Goal: Task Accomplishment & Management: Complete application form

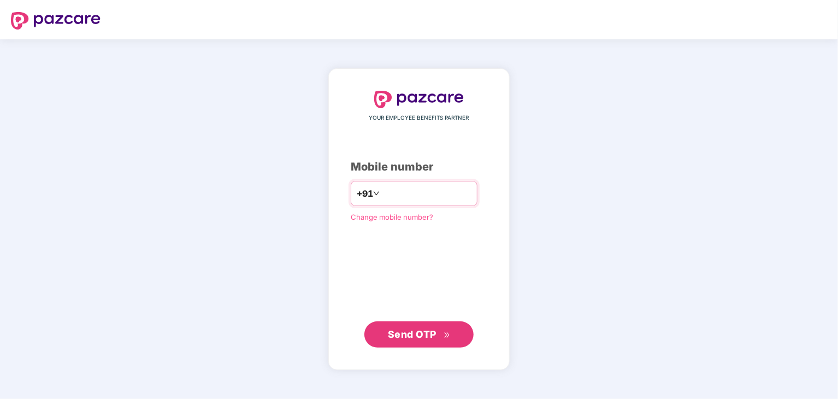
click at [357, 191] on span "+91" at bounding box center [365, 194] width 16 height 14
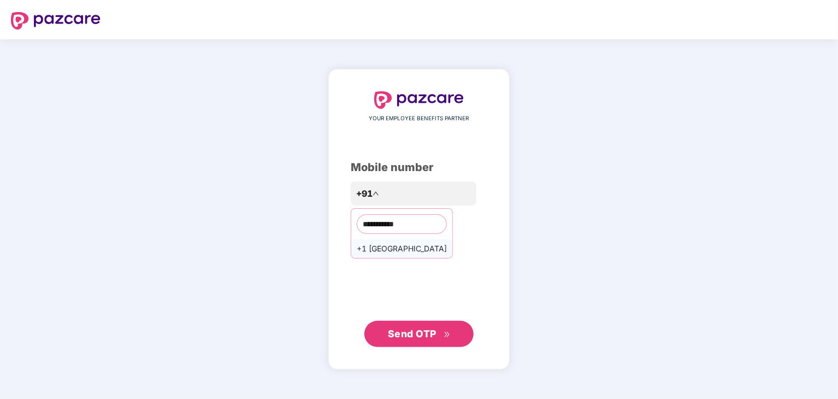
type input "**********"
click at [396, 246] on div "+1 [GEOGRAPHIC_DATA]" at bounding box center [401, 248] width 101 height 19
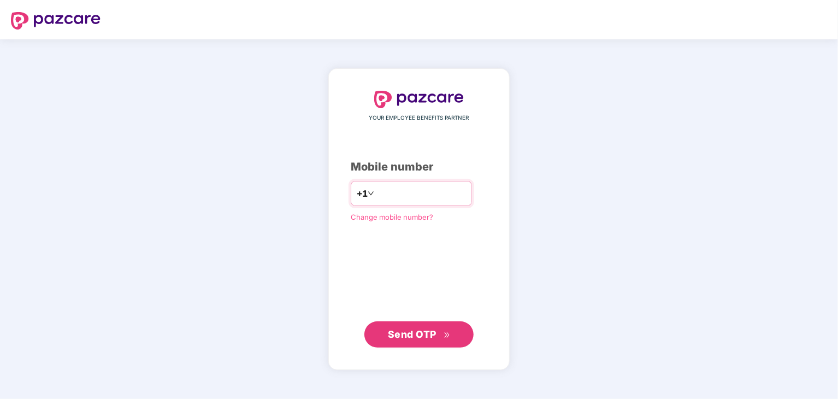
type input "**********"
click at [412, 331] on span "Send OTP" at bounding box center [412, 333] width 49 height 11
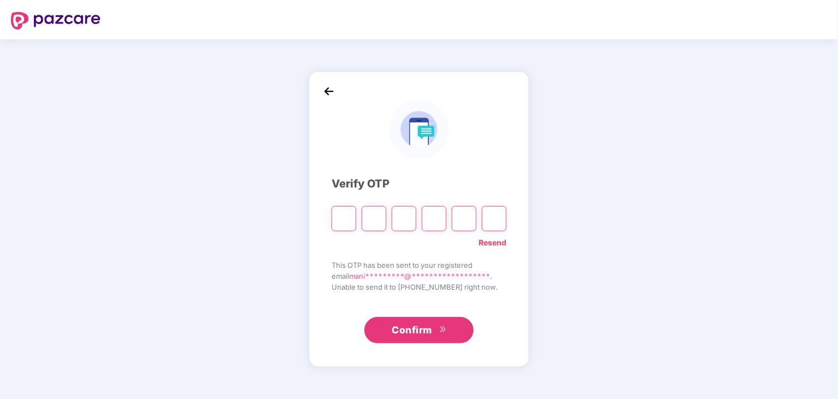
type input "*"
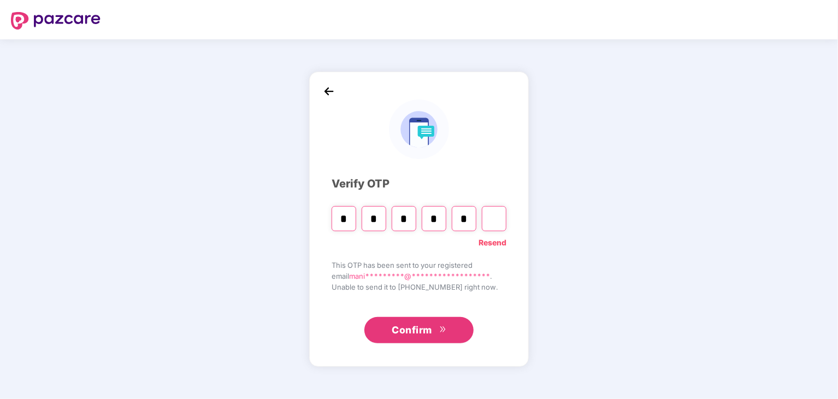
type input "*"
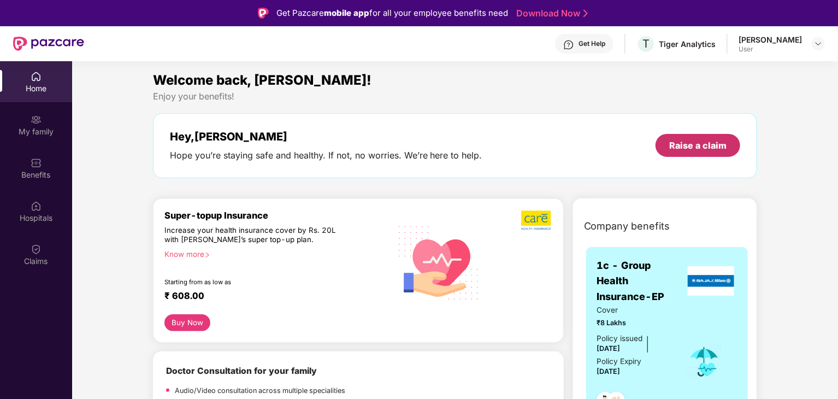
click at [706, 148] on div "Raise a claim" at bounding box center [697, 145] width 57 height 12
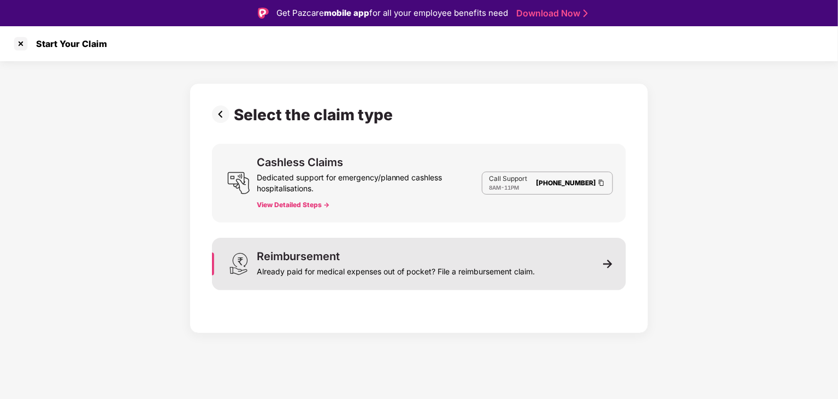
click at [498, 274] on div "Already paid for medical expenses out of pocket? File a reimbursement claim." at bounding box center [396, 269] width 278 height 15
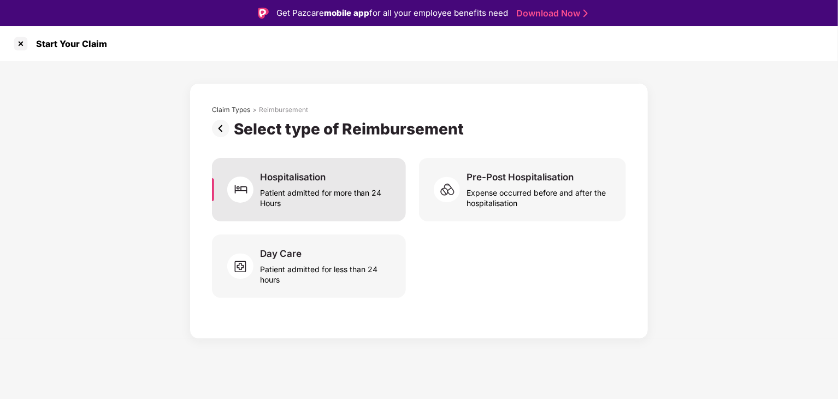
click at [302, 200] on div "Patient admitted for more than 24 Hours" at bounding box center [326, 195] width 133 height 25
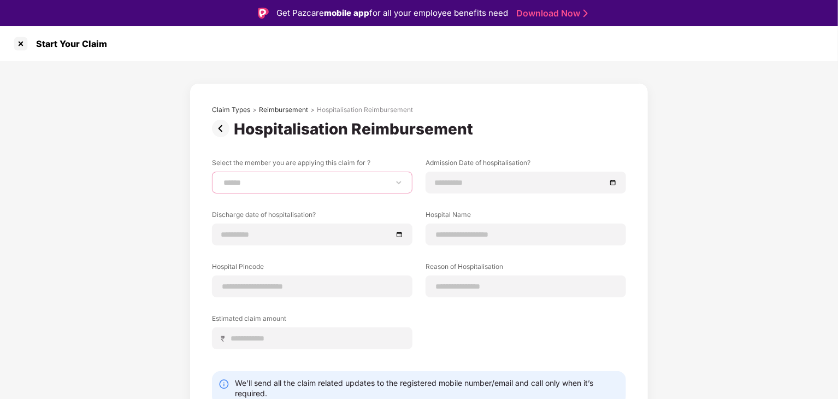
click at [337, 186] on select "**********" at bounding box center [312, 182] width 182 height 9
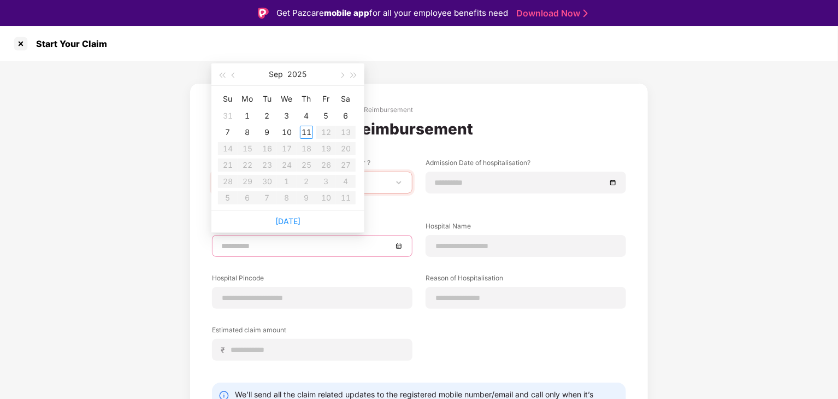
click at [322, 230] on body "**********" at bounding box center [419, 199] width 838 height 399
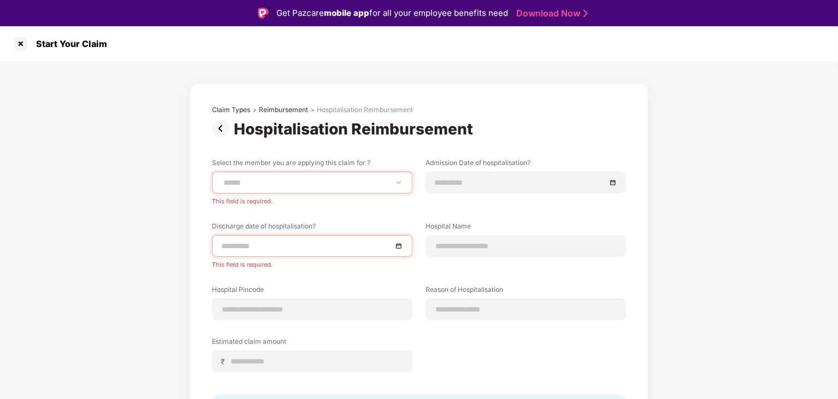
click at [710, 228] on div "**********" at bounding box center [419, 278] width 838 height 434
click at [346, 184] on select "**********" at bounding box center [312, 182] width 182 height 9
select select "**********"
click at [221, 178] on select "**********" at bounding box center [312, 182] width 182 height 9
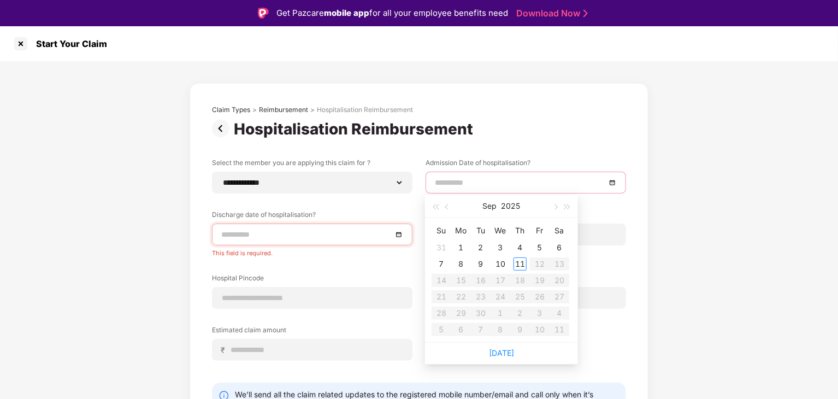
click at [573, 182] on input at bounding box center [520, 182] width 171 height 12
type input "**********"
click at [449, 205] on span "button" at bounding box center [447, 206] width 5 height 5
type input "**********"
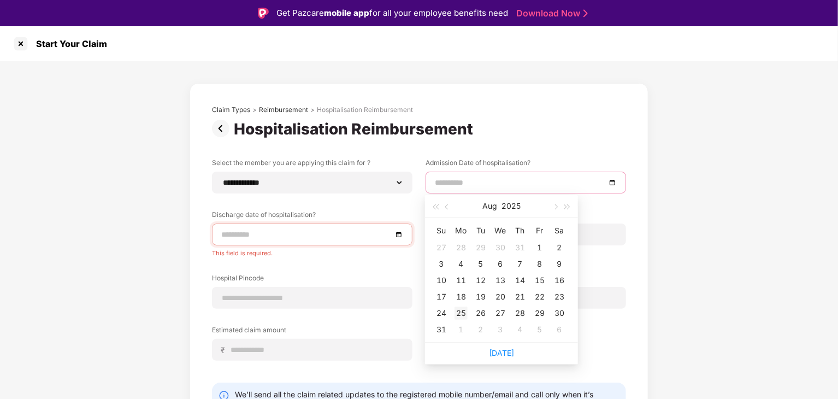
click at [463, 311] on div "25" at bounding box center [461, 312] width 13 height 13
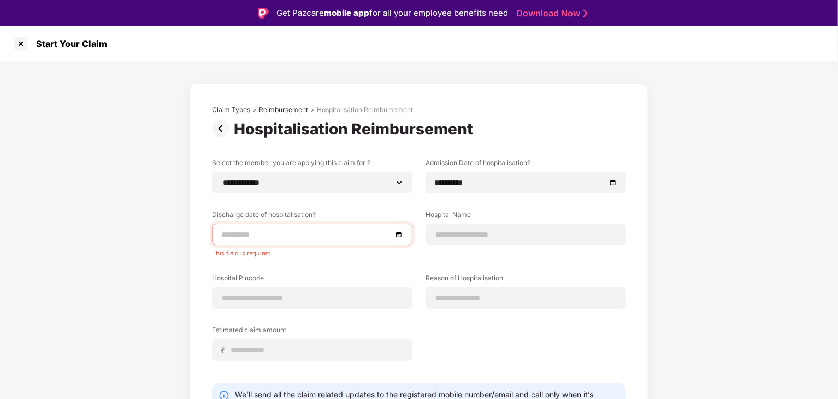
click at [398, 236] on div at bounding box center [312, 234] width 182 height 12
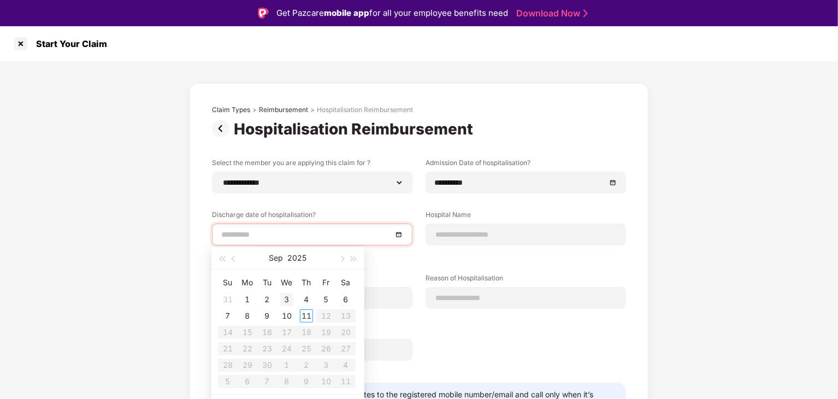
type input "**********"
click at [288, 296] on div "3" at bounding box center [286, 299] width 13 height 13
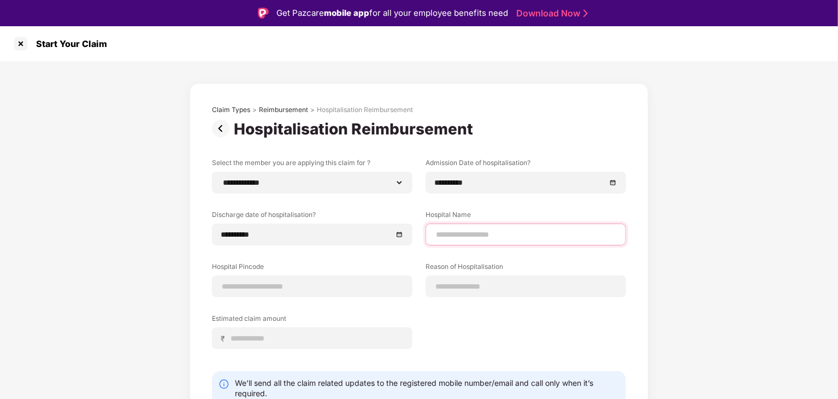
click at [544, 234] on input at bounding box center [526, 234] width 182 height 11
type input "**********"
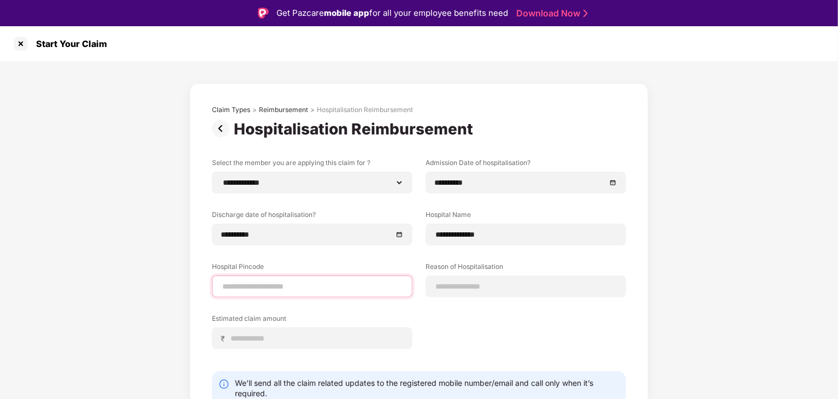
click at [312, 286] on input at bounding box center [312, 286] width 182 height 11
type input "******"
select select "****"
select select "**********"
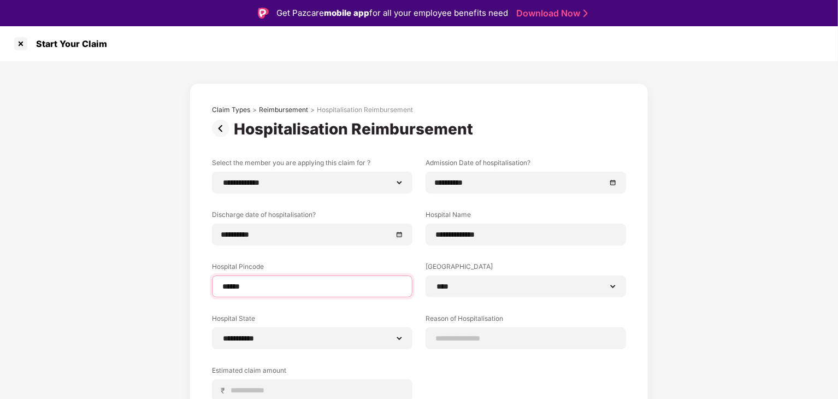
scroll to position [98, 0]
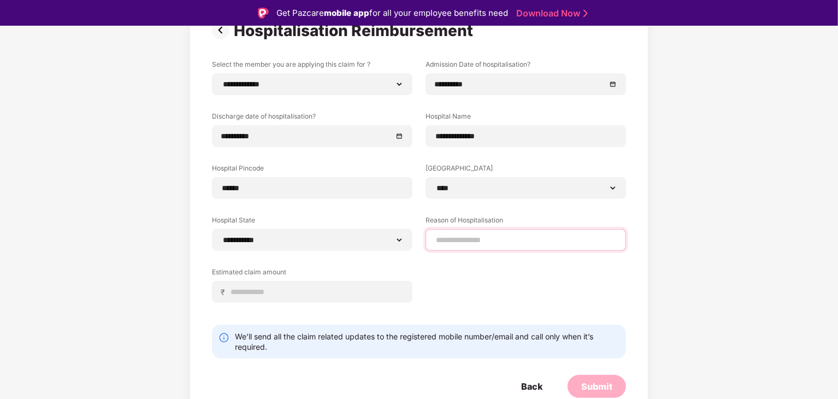
click at [532, 235] on input at bounding box center [526, 239] width 182 height 11
type input "**********"
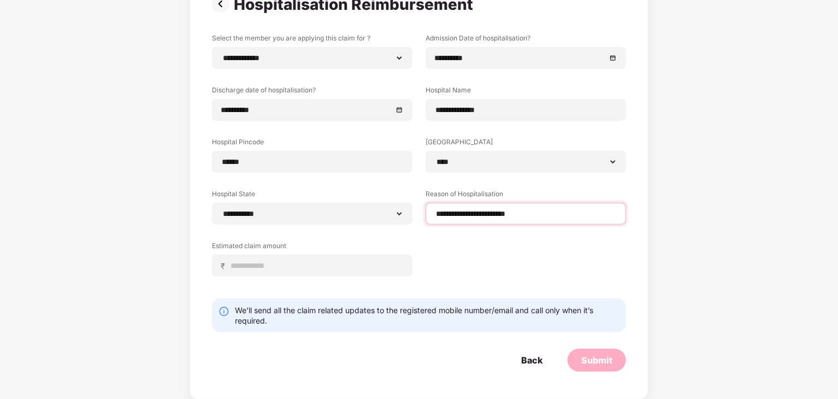
scroll to position [26, 0]
click at [304, 265] on input at bounding box center [316, 266] width 173 height 11
type input "******"
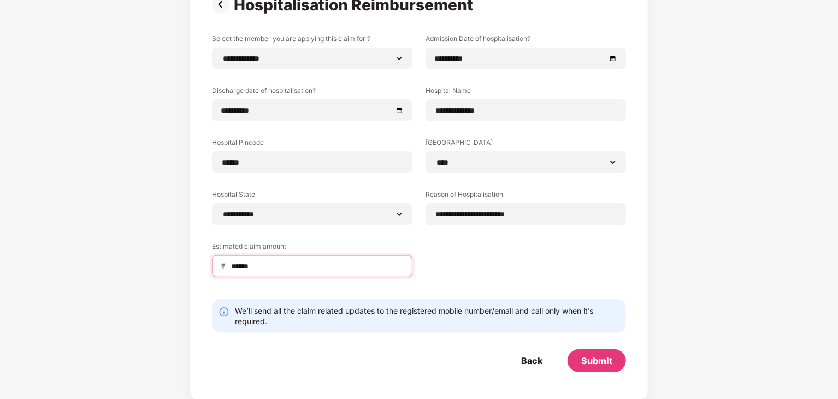
scroll to position [26, 0]
click at [604, 361] on div "Submit" at bounding box center [596, 360] width 31 height 12
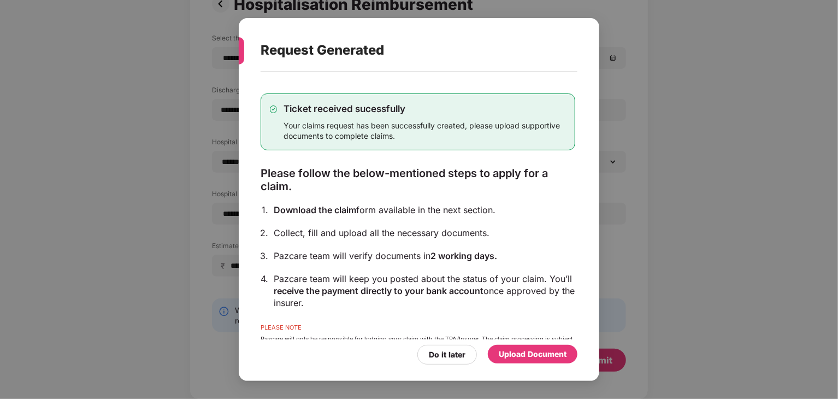
scroll to position [39, 0]
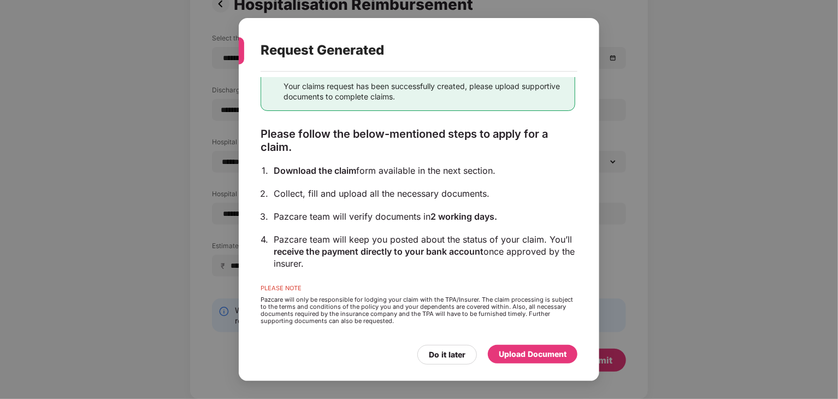
click at [540, 356] on div "Upload Document" at bounding box center [533, 354] width 68 height 12
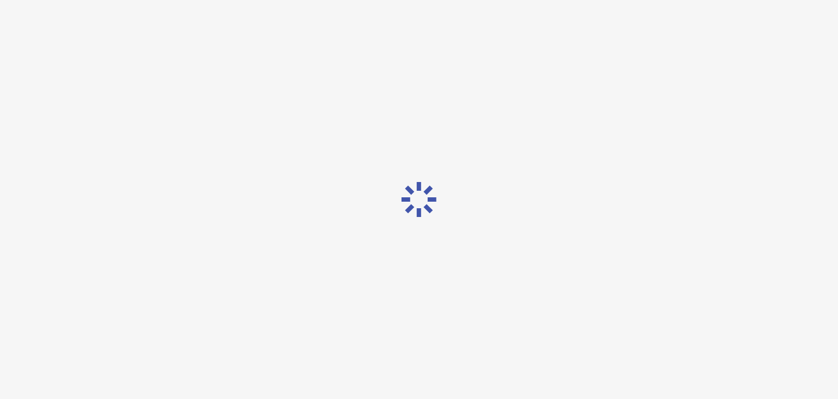
scroll to position [0, 0]
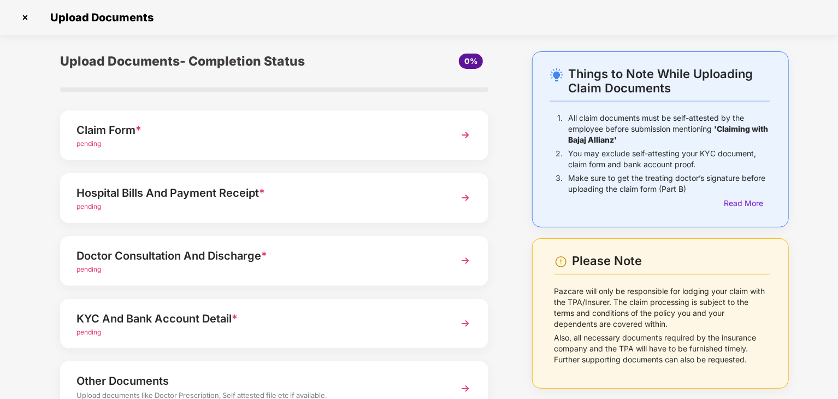
click at [351, 132] on div "Claim Form *" at bounding box center [257, 129] width 362 height 17
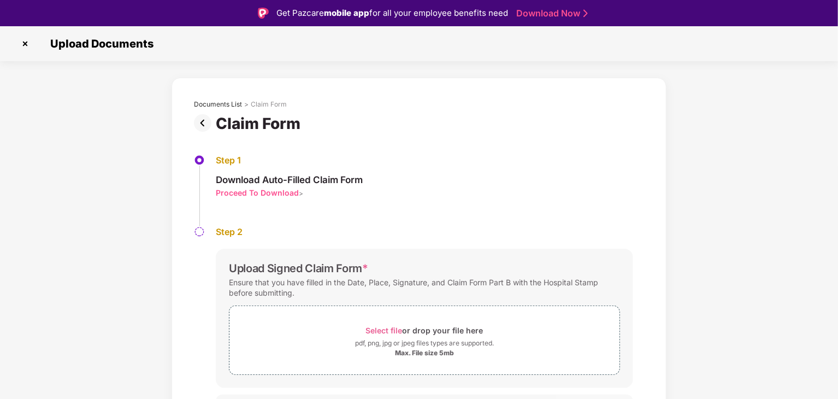
click at [278, 191] on div "Proceed To Download" at bounding box center [257, 192] width 83 height 10
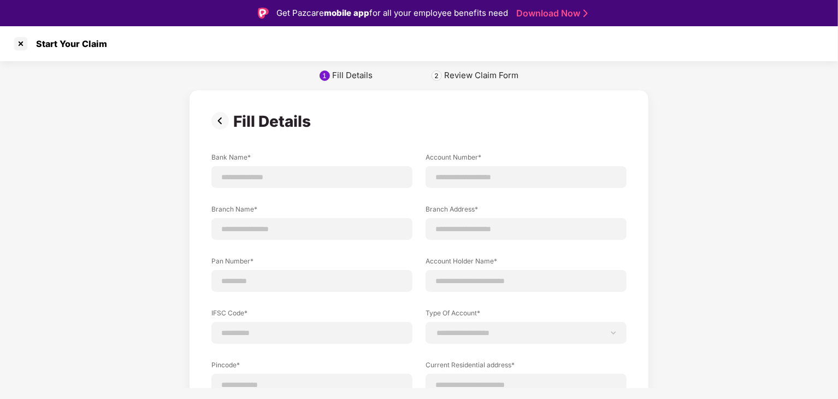
click at [219, 122] on img at bounding box center [222, 120] width 22 height 17
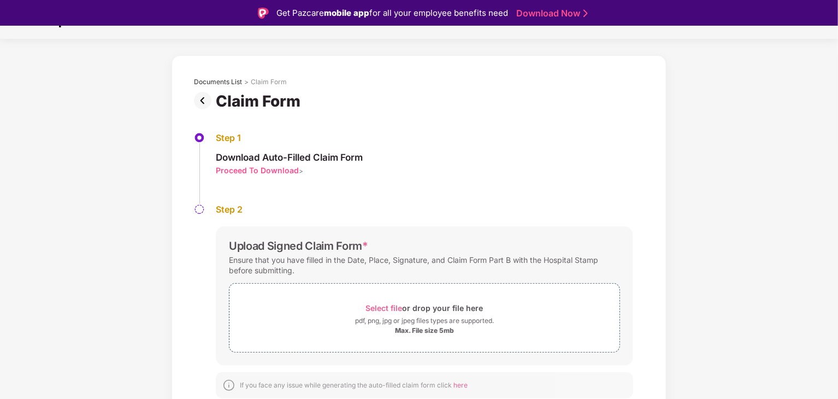
scroll to position [23, 0]
click at [207, 98] on img at bounding box center [205, 99] width 22 height 17
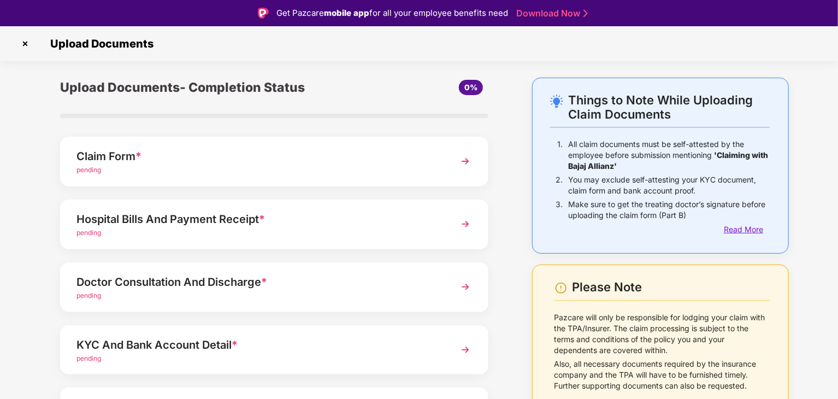
click at [730, 230] on div "Read More" at bounding box center [747, 229] width 46 height 12
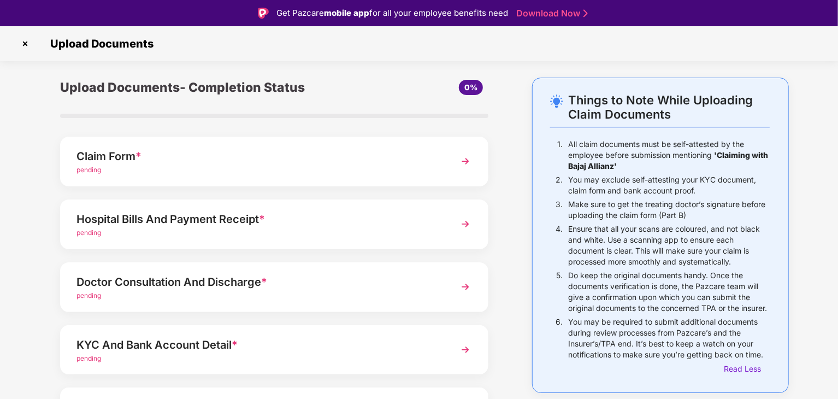
click at [322, 224] on div "Hospital Bills And Payment Receipt *" at bounding box center [257, 218] width 362 height 17
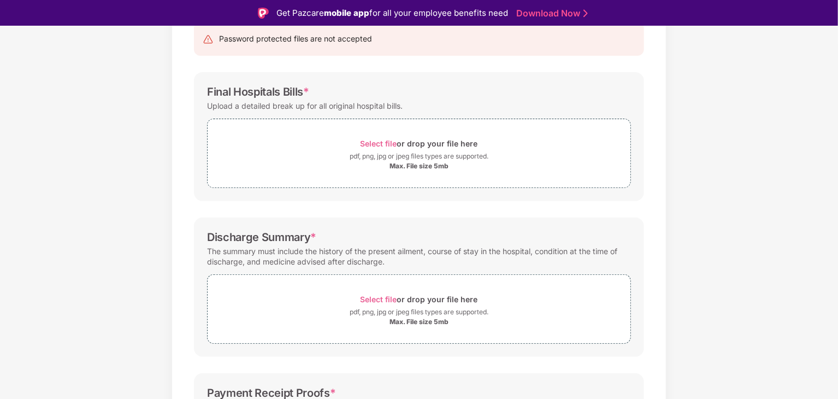
scroll to position [122, 0]
click at [381, 140] on span "Select file" at bounding box center [379, 142] width 37 height 9
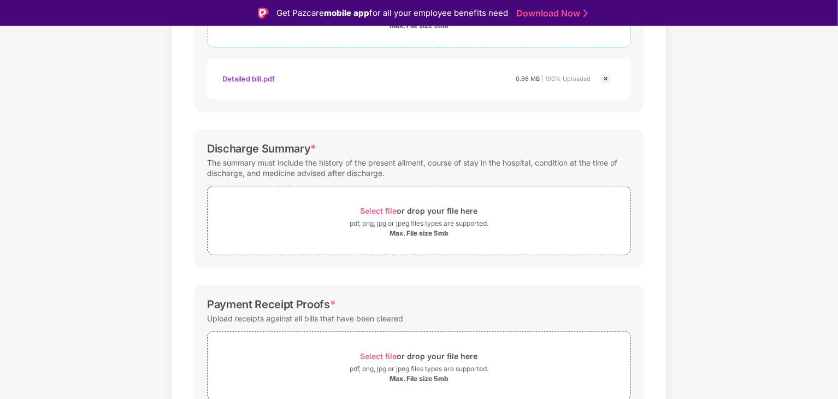
scroll to position [262, 0]
click at [375, 210] on span "Select file" at bounding box center [379, 210] width 37 height 9
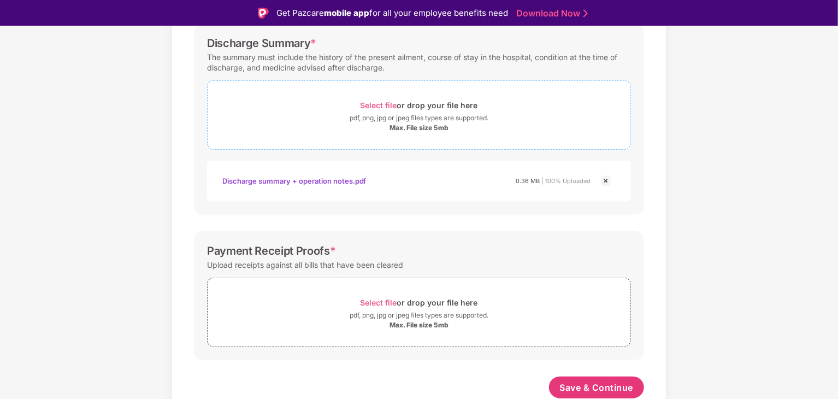
scroll to position [26, 0]
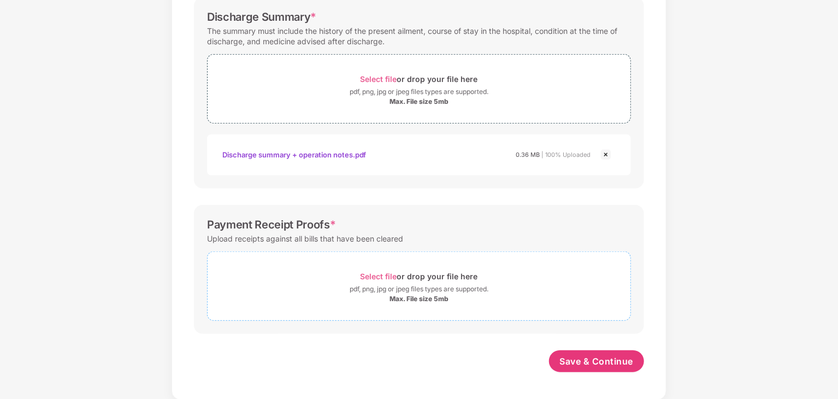
click at [381, 274] on span "Select file" at bounding box center [379, 276] width 37 height 9
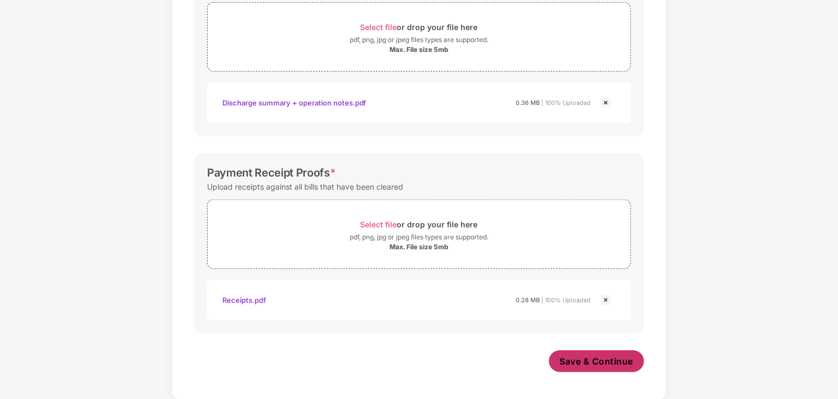
click at [610, 361] on span "Save & Continue" at bounding box center [597, 361] width 74 height 12
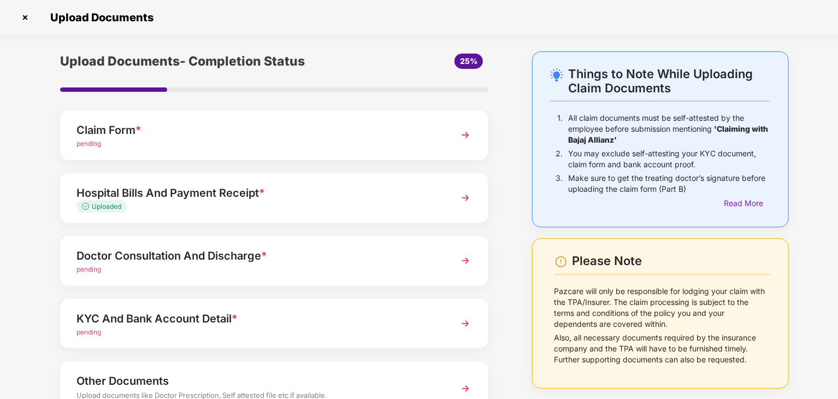
click at [321, 264] on div "pending" at bounding box center [257, 269] width 362 height 10
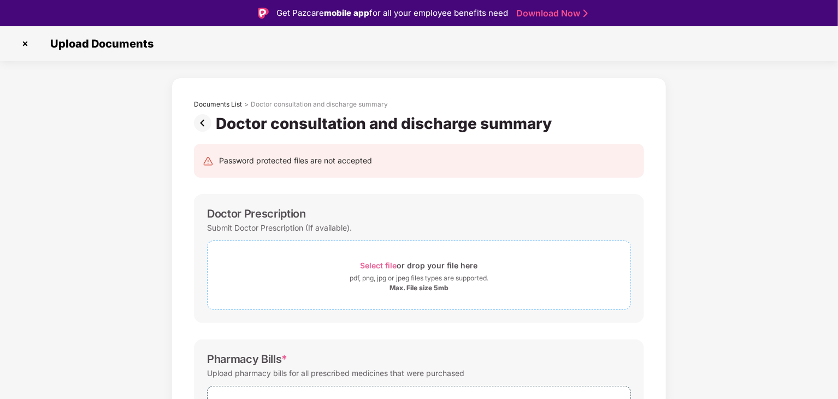
click at [382, 263] on span "Select file" at bounding box center [379, 265] width 37 height 9
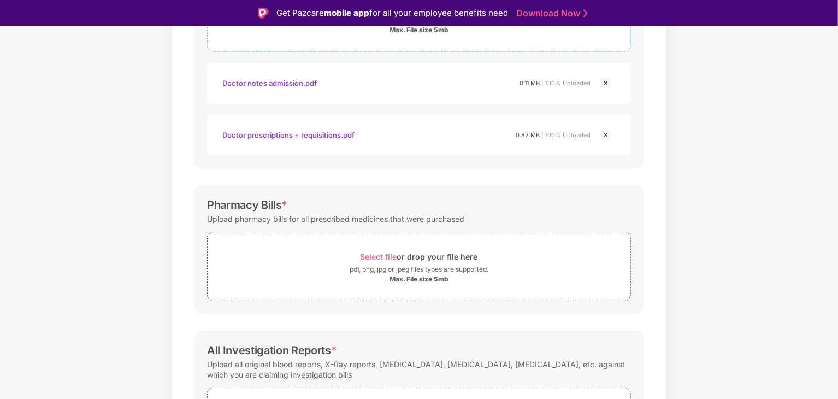
scroll to position [257, 0]
click at [382, 254] on span "Select file" at bounding box center [379, 256] width 37 height 9
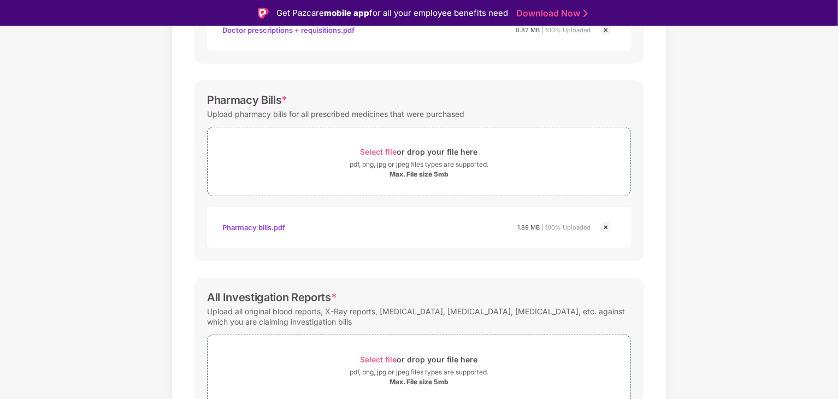
scroll to position [420, 0]
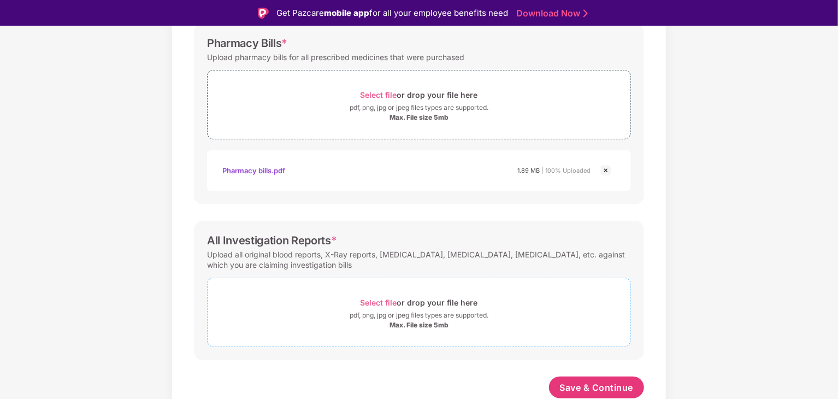
click at [378, 299] on span "Select file" at bounding box center [379, 302] width 37 height 9
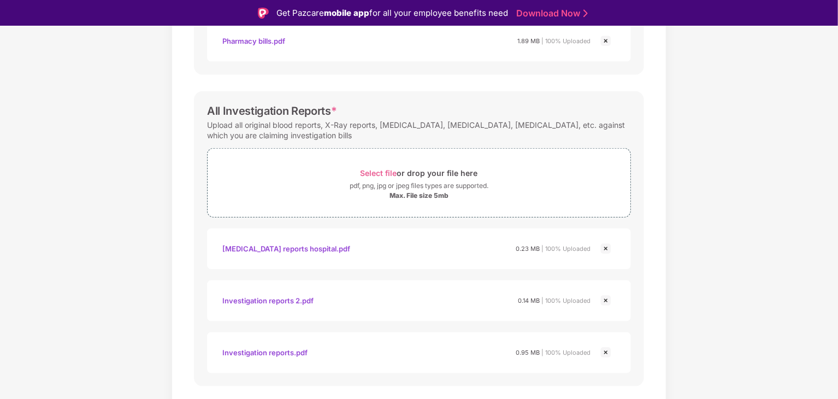
scroll to position [575, 0]
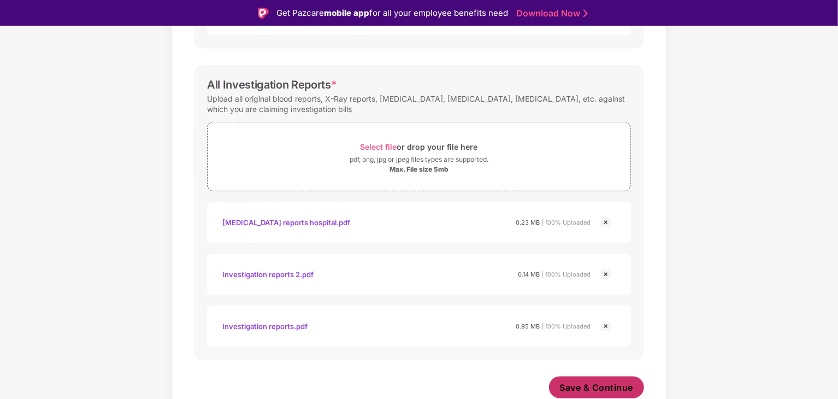
click at [621, 385] on span "Save & Continue" at bounding box center [597, 387] width 74 height 12
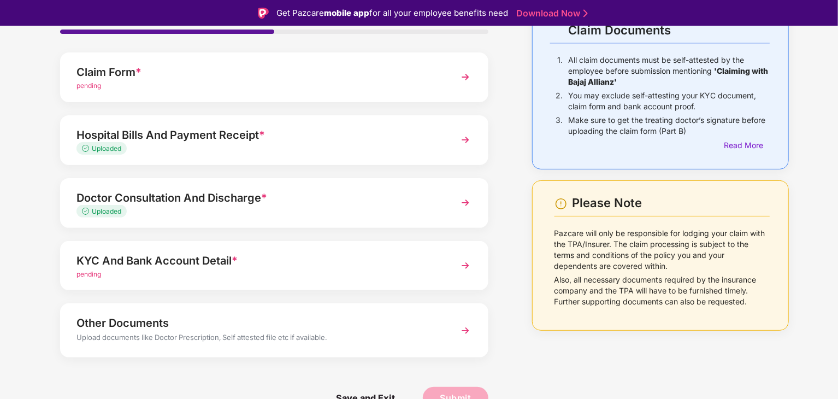
scroll to position [84, 0]
click at [298, 263] on div "KYC And Bank Account Detail *" at bounding box center [257, 260] width 362 height 17
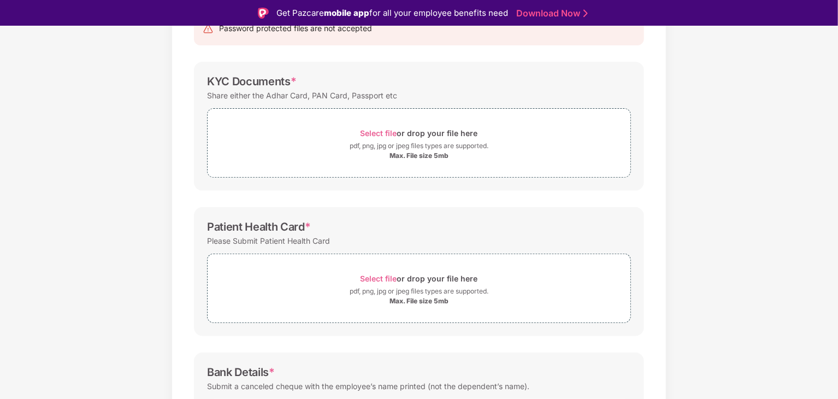
scroll to position [0, 0]
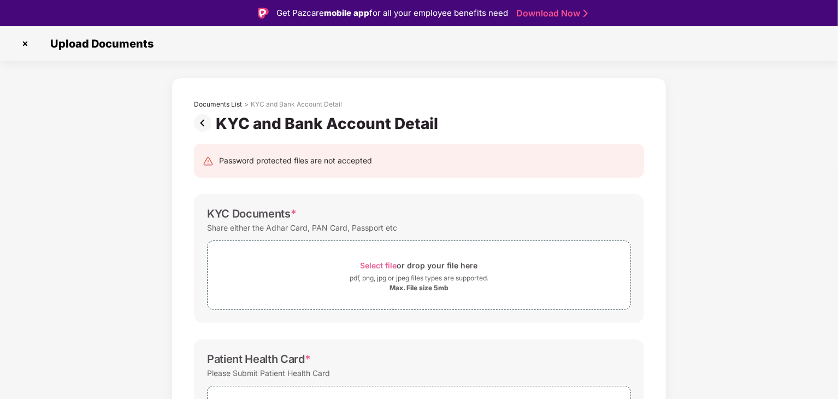
click at [24, 42] on img at bounding box center [24, 43] width 17 height 17
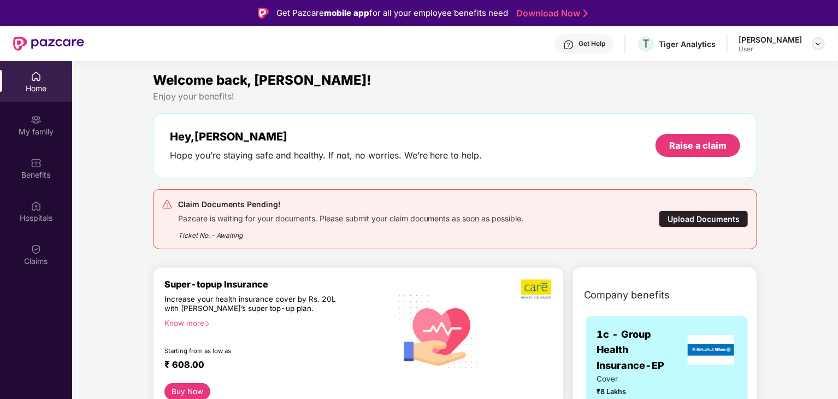
click at [817, 45] on img at bounding box center [818, 43] width 9 height 9
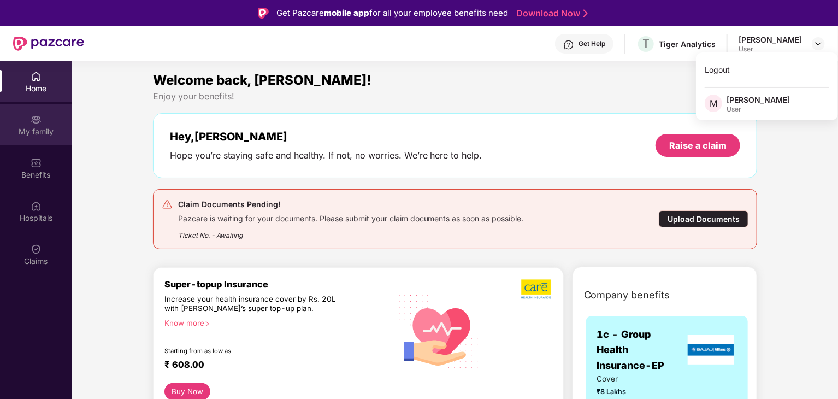
click at [31, 128] on div "My family" at bounding box center [36, 131] width 72 height 11
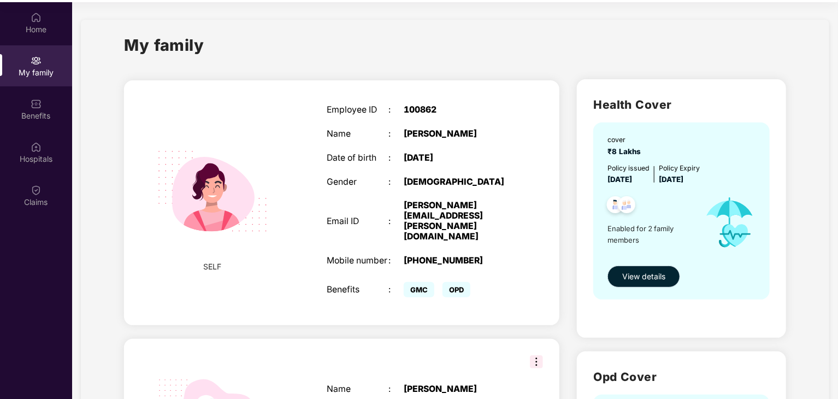
click at [647, 278] on span "View details" at bounding box center [643, 276] width 43 height 12
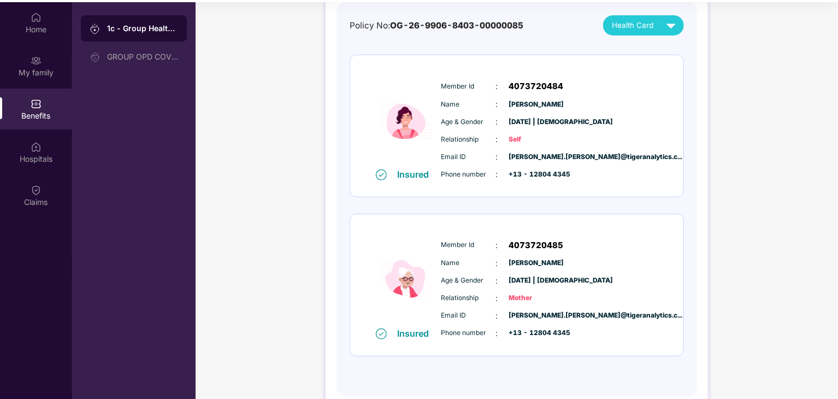
scroll to position [50, 0]
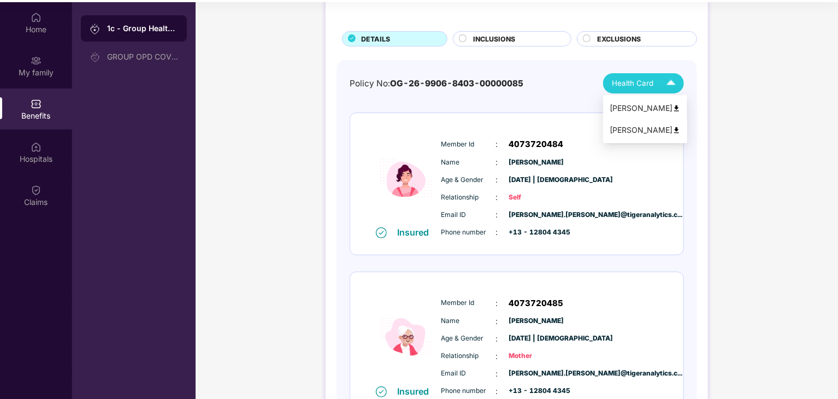
click at [636, 134] on div "[PERSON_NAME]" at bounding box center [645, 130] width 71 height 12
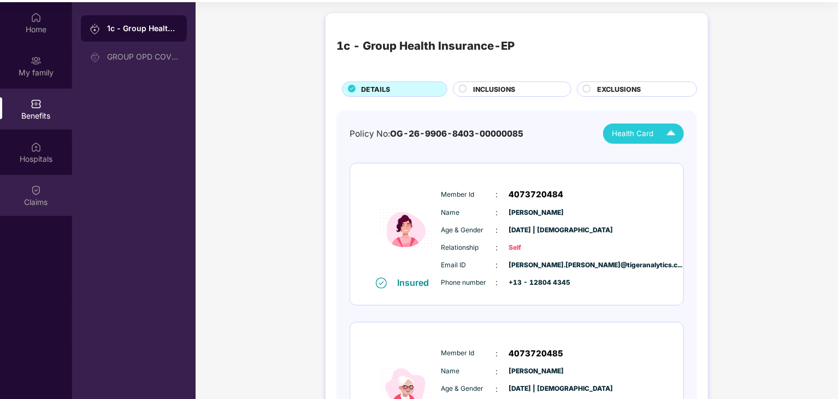
click at [33, 193] on img at bounding box center [36, 190] width 11 height 11
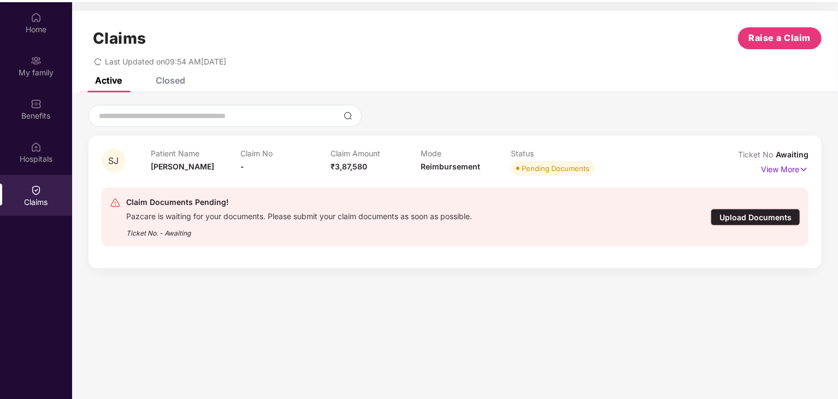
click at [735, 215] on div "Upload Documents" at bounding box center [756, 217] width 90 height 17
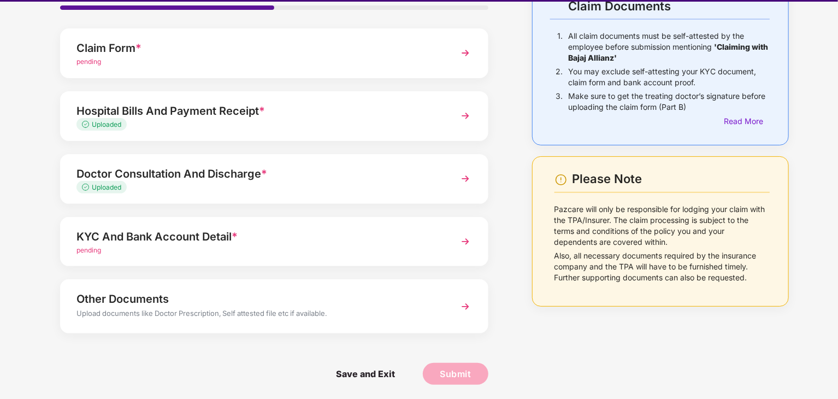
scroll to position [84, 0]
click at [328, 242] on div "KYC And Bank Account Detail *" at bounding box center [257, 236] width 362 height 17
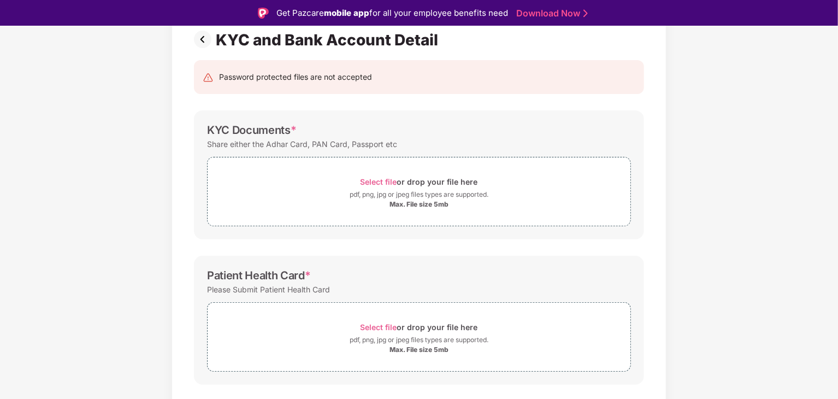
scroll to position [209, 0]
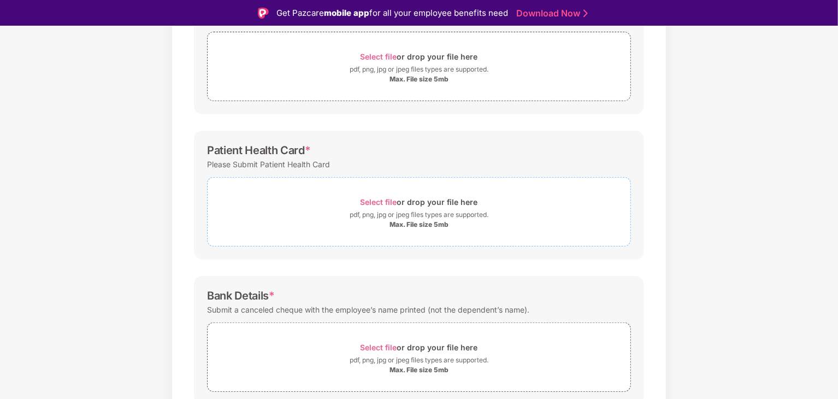
click at [381, 200] on span "Select file" at bounding box center [379, 201] width 37 height 9
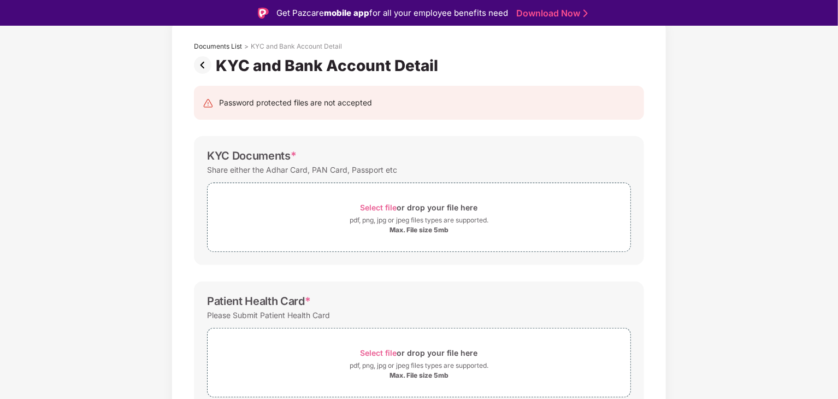
scroll to position [0, 0]
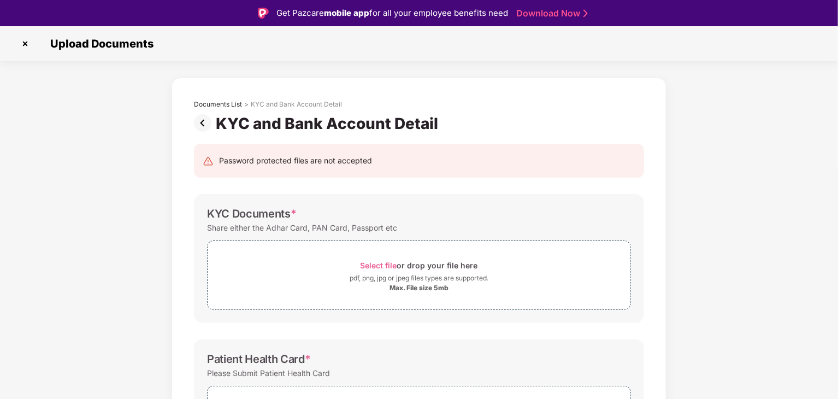
click at [199, 120] on img at bounding box center [205, 122] width 22 height 17
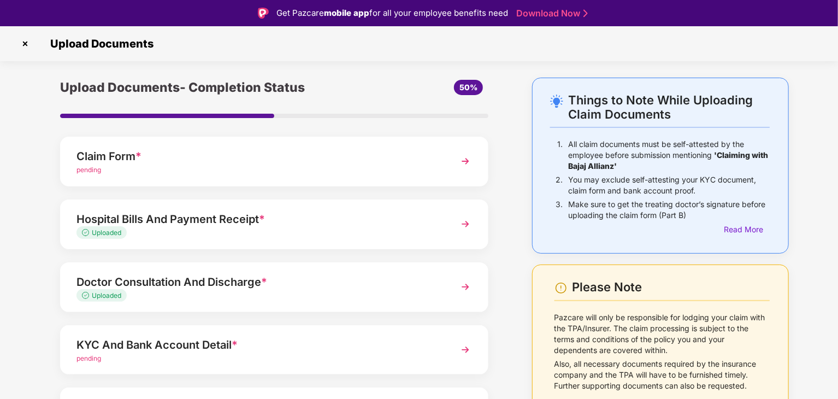
click at [351, 167] on div "pending" at bounding box center [257, 170] width 362 height 10
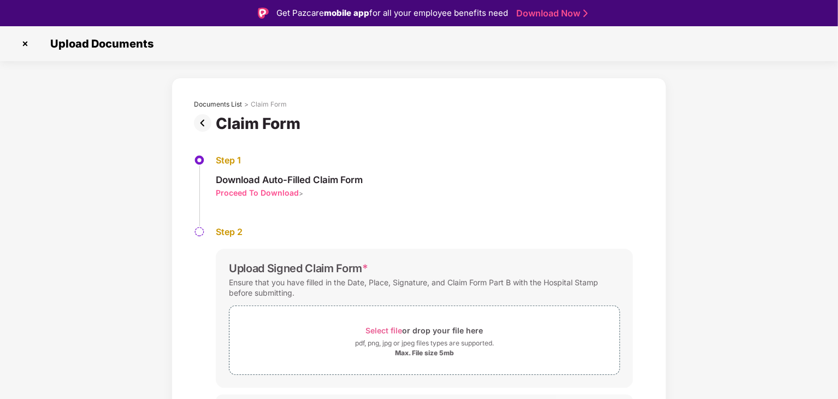
scroll to position [23, 0]
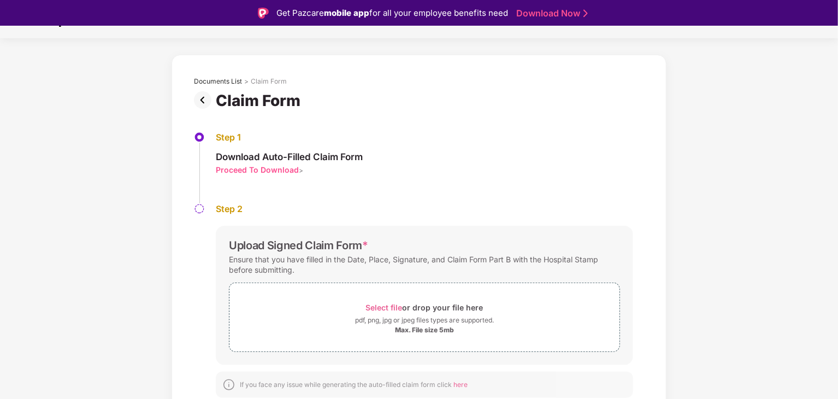
click at [204, 99] on img at bounding box center [205, 99] width 22 height 17
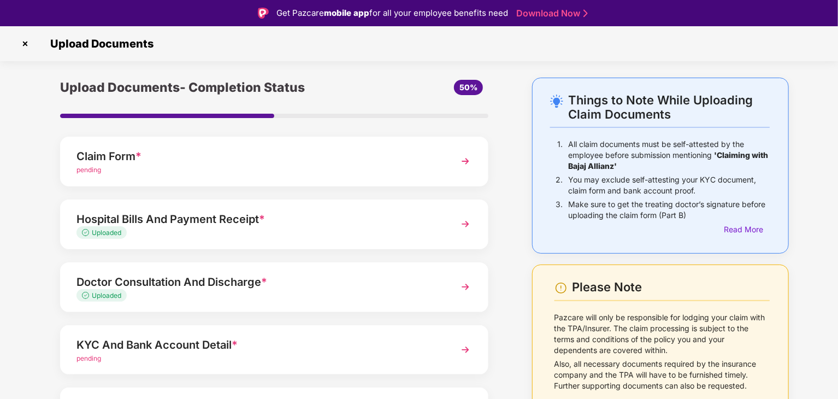
scroll to position [84, 0]
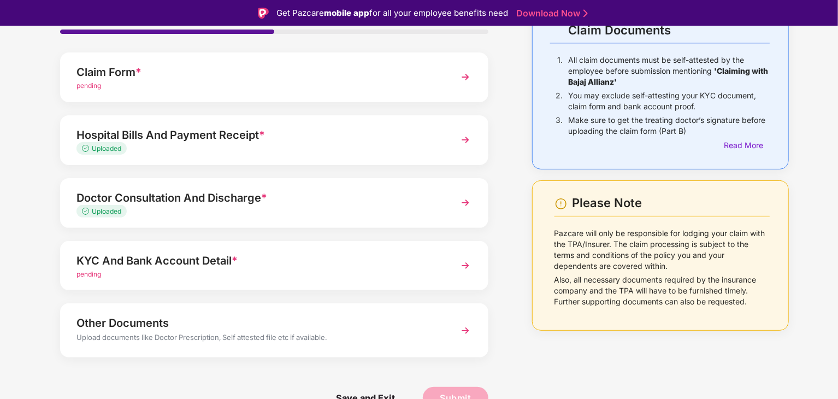
click at [354, 81] on div "pending" at bounding box center [257, 86] width 362 height 10
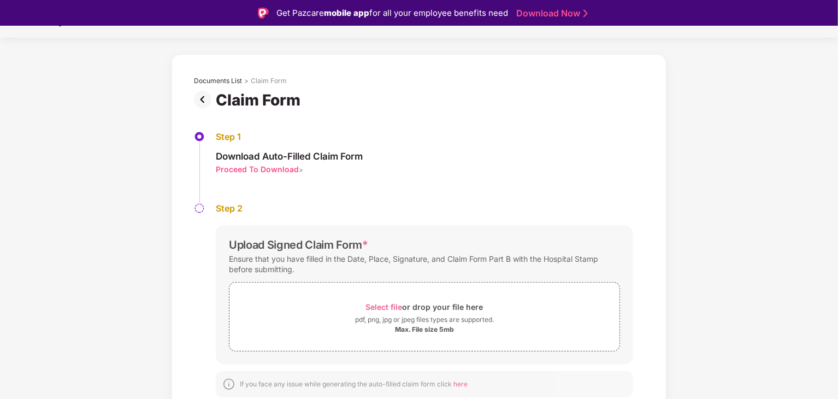
scroll to position [23, 0]
click at [387, 306] on span "Select file" at bounding box center [384, 307] width 37 height 9
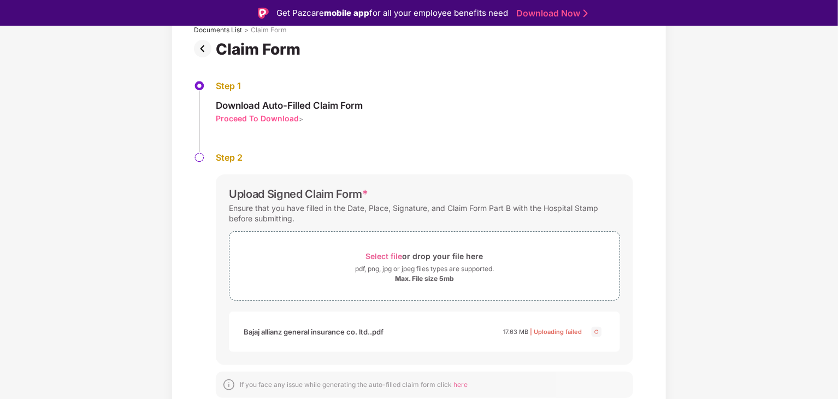
click at [597, 333] on img at bounding box center [596, 331] width 13 height 13
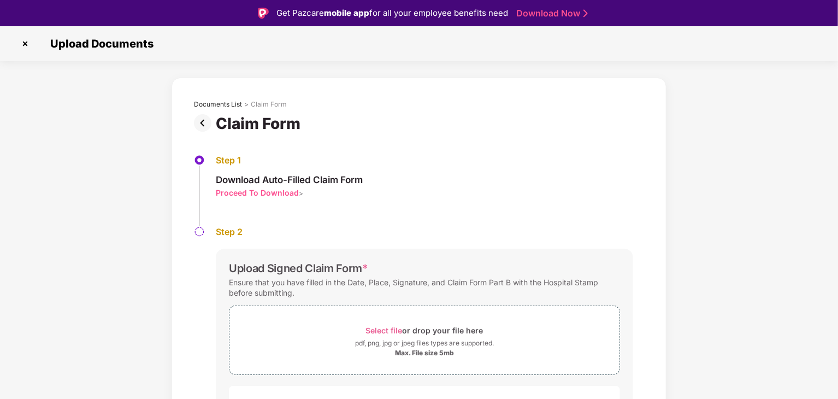
click at [201, 123] on img at bounding box center [205, 122] width 22 height 17
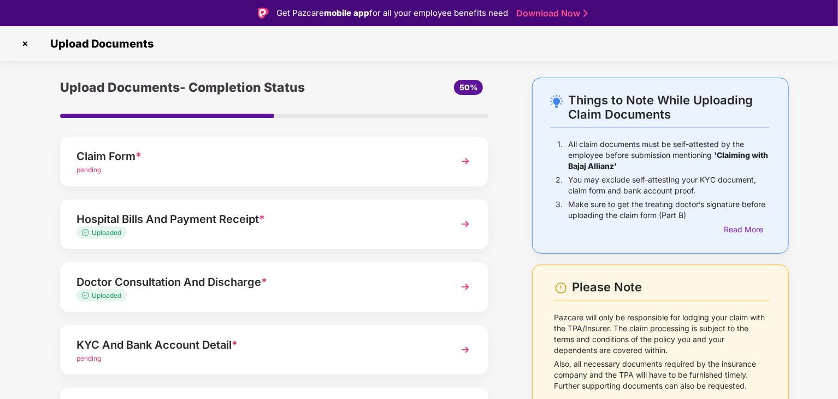
scroll to position [84, 0]
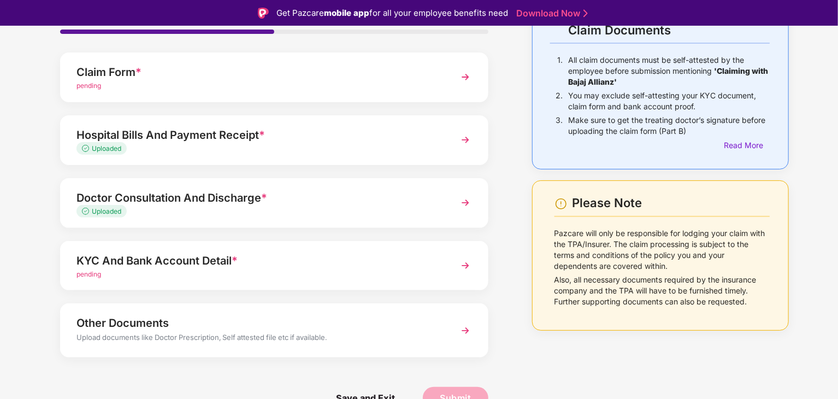
click at [351, 276] on div "pending" at bounding box center [257, 274] width 362 height 10
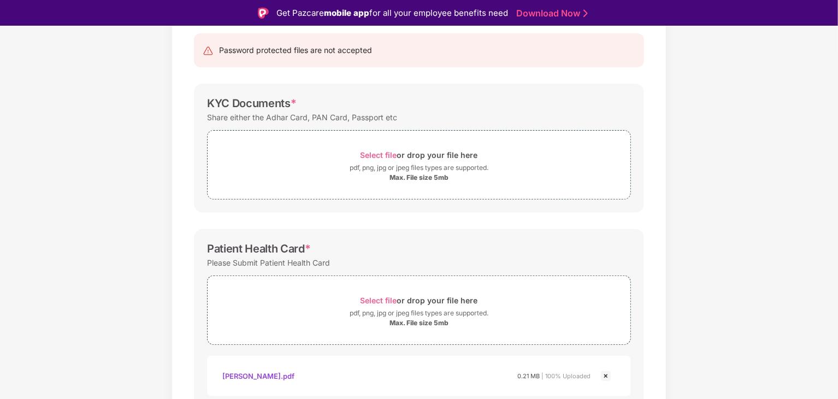
scroll to position [103, 0]
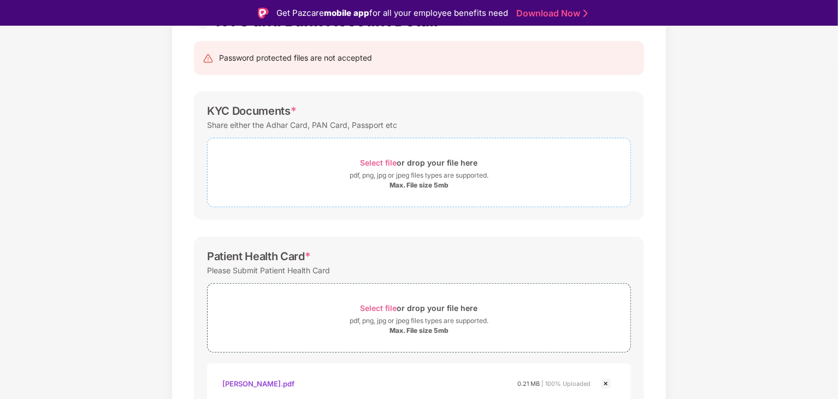
click at [384, 160] on span "Select file" at bounding box center [379, 162] width 37 height 9
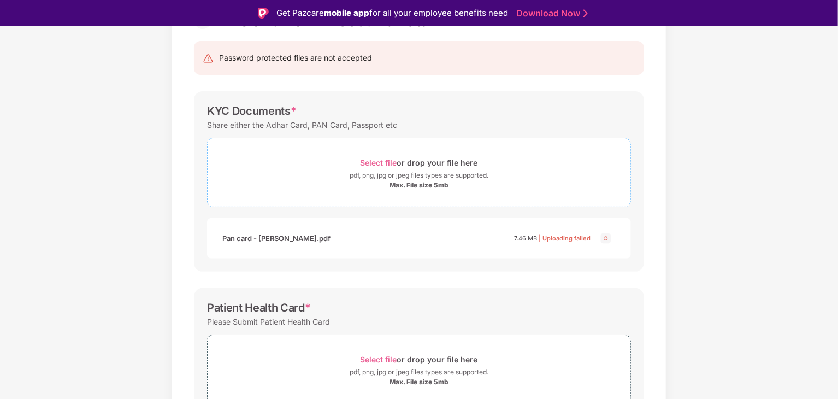
click at [379, 159] on span "Select file" at bounding box center [379, 162] width 37 height 9
click at [385, 162] on span "Select file" at bounding box center [379, 162] width 37 height 9
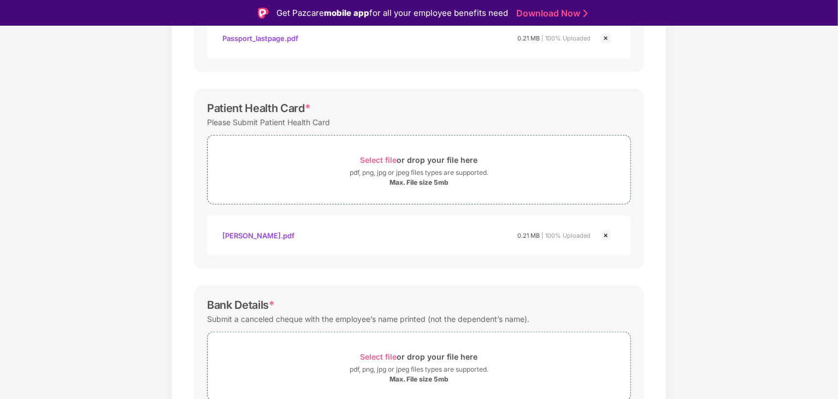
scroll to position [409, 0]
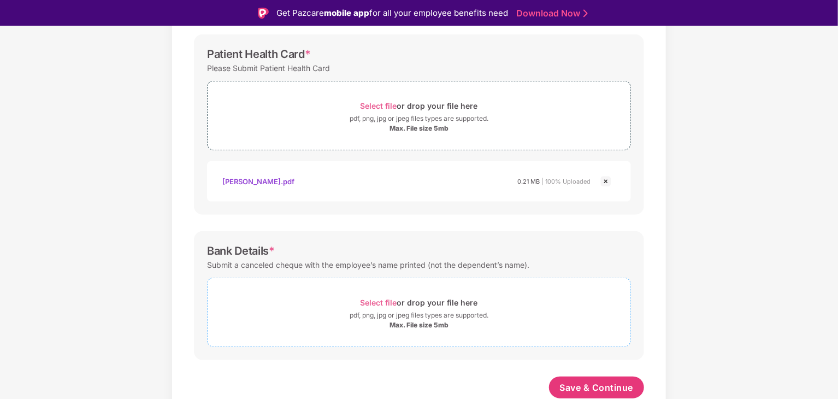
click at [380, 301] on span "Select file" at bounding box center [379, 302] width 37 height 9
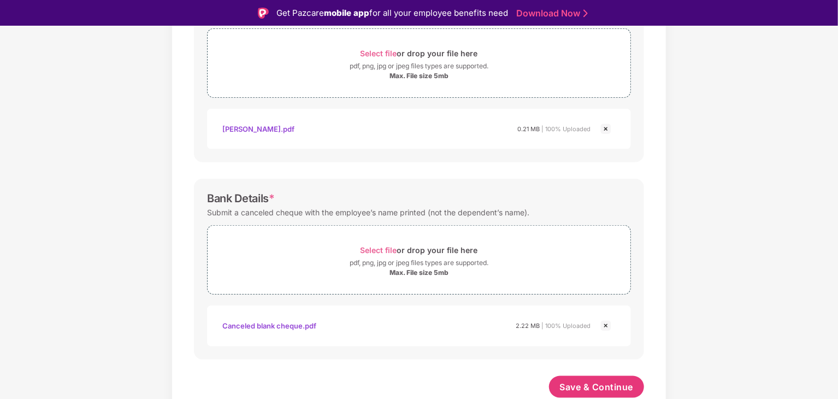
click at [259, 322] on div "Canceled blank cheque.pdf" at bounding box center [269, 325] width 94 height 19
click at [613, 384] on span "Save & Continue" at bounding box center [597, 387] width 74 height 12
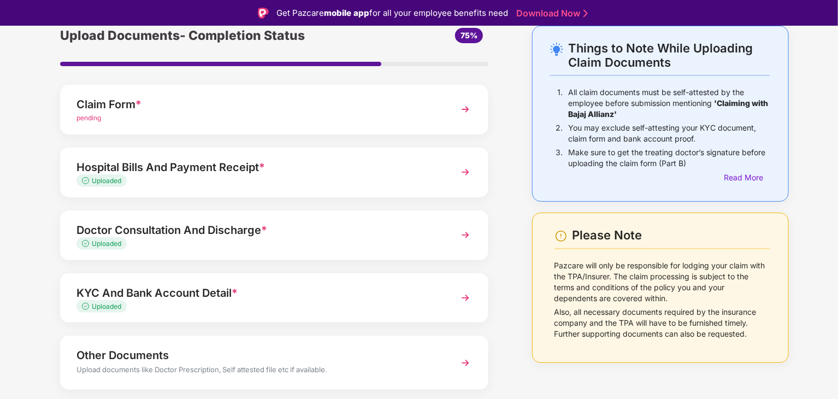
scroll to position [0, 0]
